Goal: Task Accomplishment & Management: Use online tool/utility

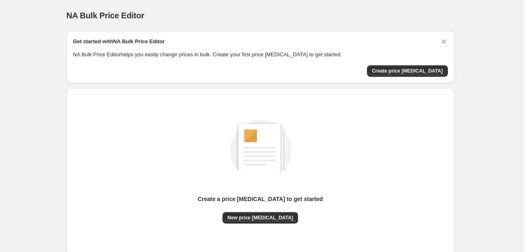
click at [267, 207] on div "Create a price [MEDICAL_DATA] to get started" at bounding box center [259, 203] width 125 height 17
click at [264, 217] on span "New price [MEDICAL_DATA]" at bounding box center [260, 218] width 66 height 7
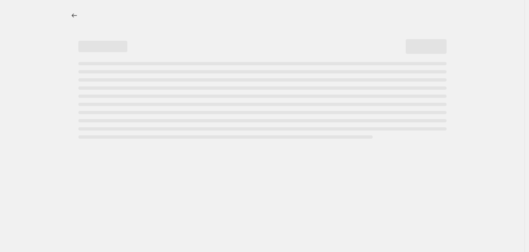
select select "percentage"
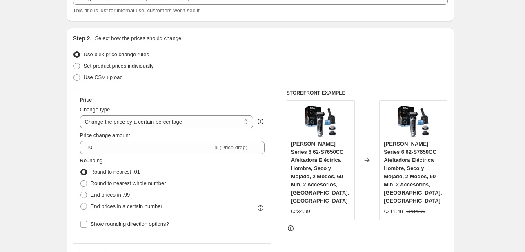
scroll to position [82, 0]
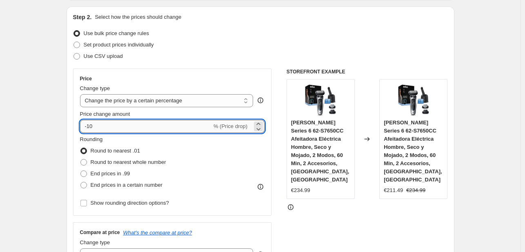
click at [144, 124] on input "-10" at bounding box center [146, 126] width 132 height 13
type input "-1"
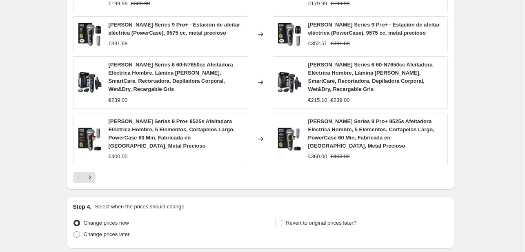
scroll to position [609, 0]
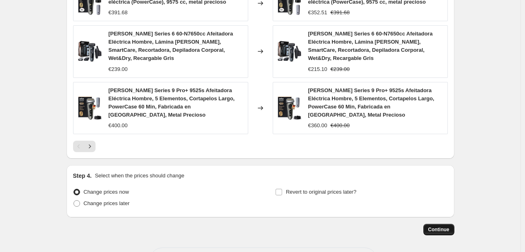
type input "-26"
click at [437, 226] on span "Continue" at bounding box center [438, 229] width 21 height 7
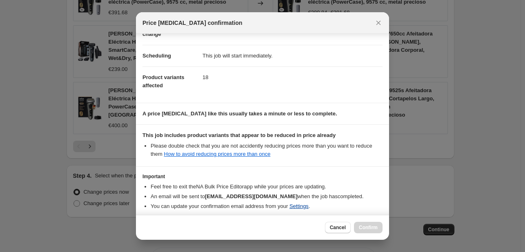
scroll to position [91, 0]
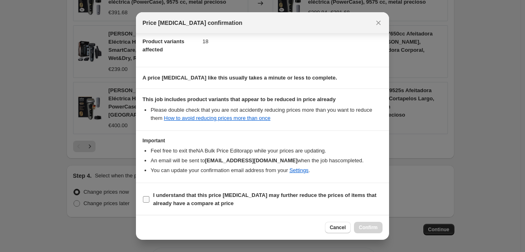
click at [174, 196] on b "I understand that this price [MEDICAL_DATA] may further reduce the prices of it…" at bounding box center [264, 199] width 223 height 14
click at [149, 196] on input "I understand that this price [MEDICAL_DATA] may further reduce the prices of it…" at bounding box center [146, 199] width 7 height 7
checkbox input "true"
click at [378, 230] on button "Confirm" at bounding box center [368, 227] width 29 height 11
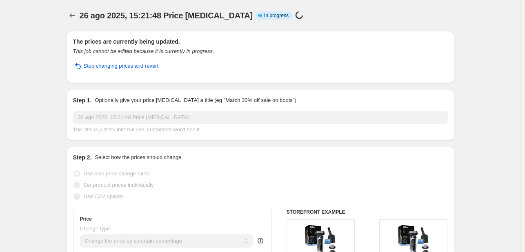
select select "percentage"
